Goal: Task Accomplishment & Management: Manage account settings

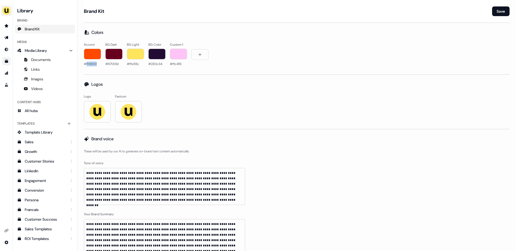
click at [8, 10] on img "side nav menu" at bounding box center [6, 10] width 9 height 9
click at [16, 23] on div "Impersonate (Admin)" at bounding box center [27, 25] width 51 height 10
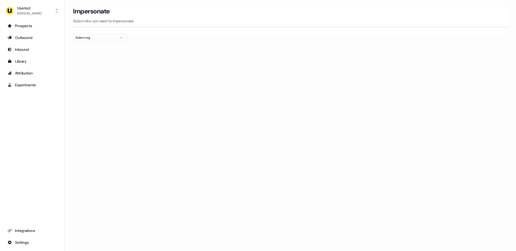
click at [103, 38] on div "Select org" at bounding box center [96, 37] width 40 height 5
click at [124, 39] on icon "button" at bounding box center [121, 37] width 6 height 4
